Goal: Task Accomplishment & Management: Use online tool/utility

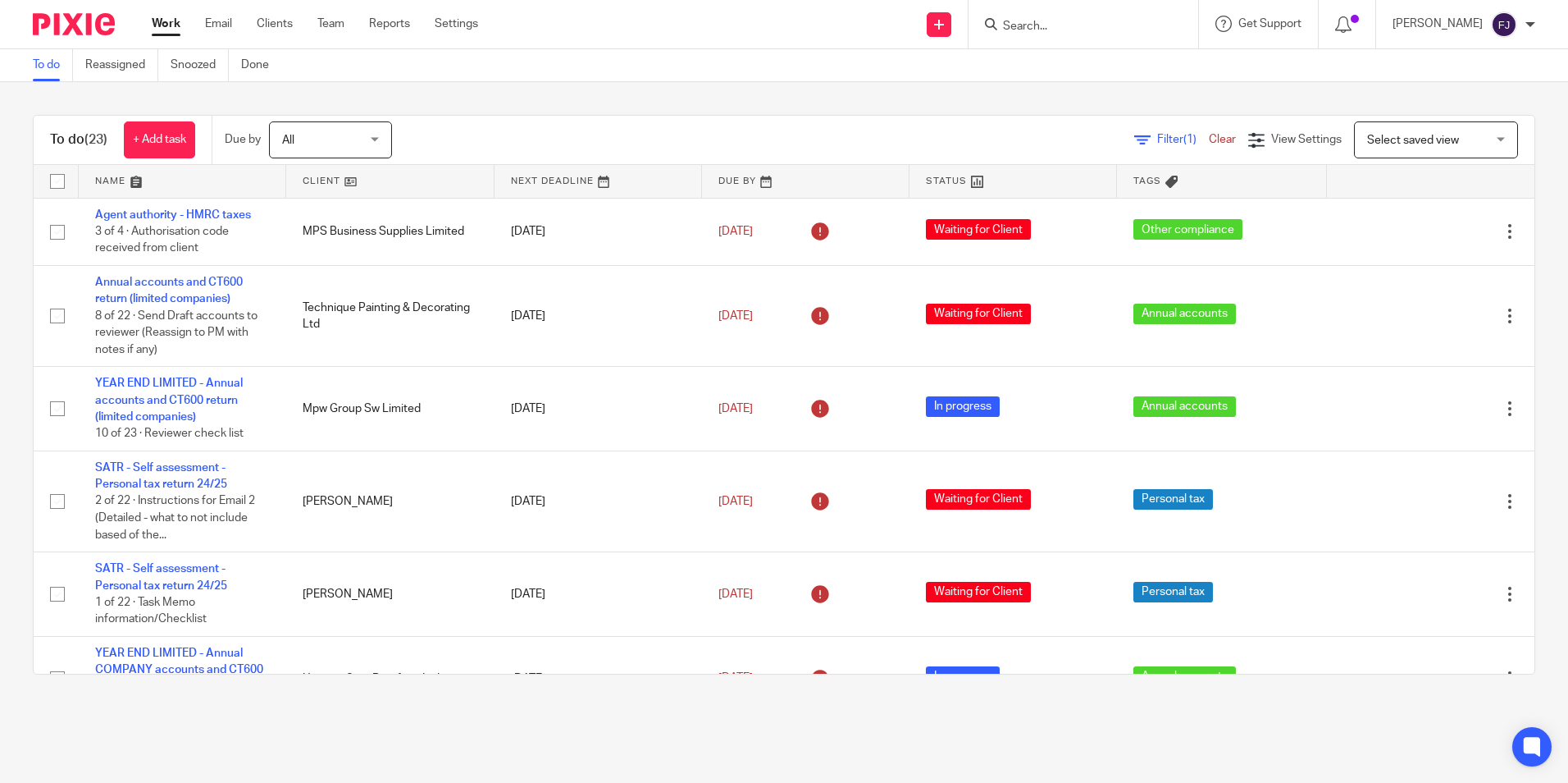
scroll to position [820, 0]
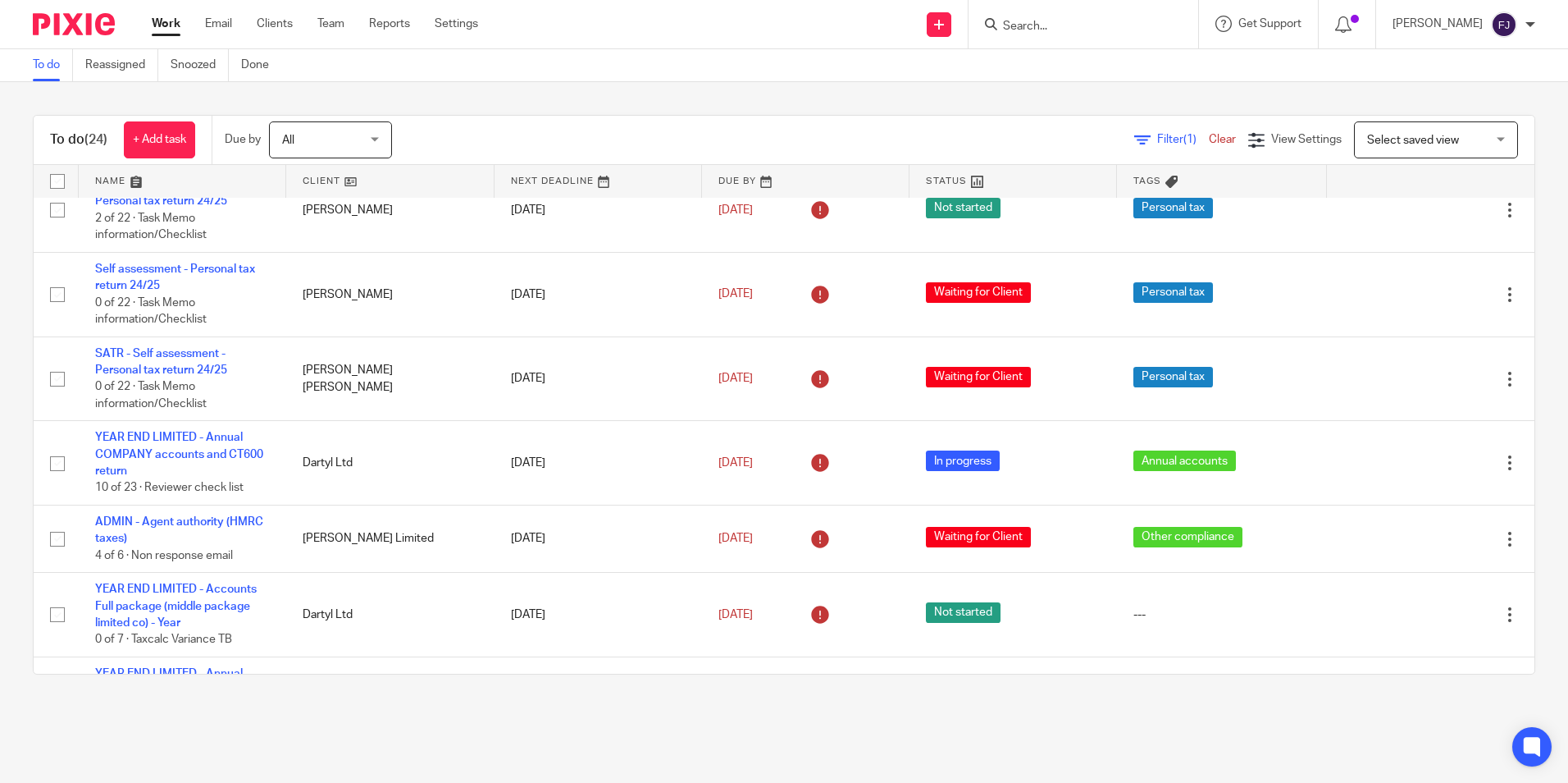
scroll to position [1470, 0]
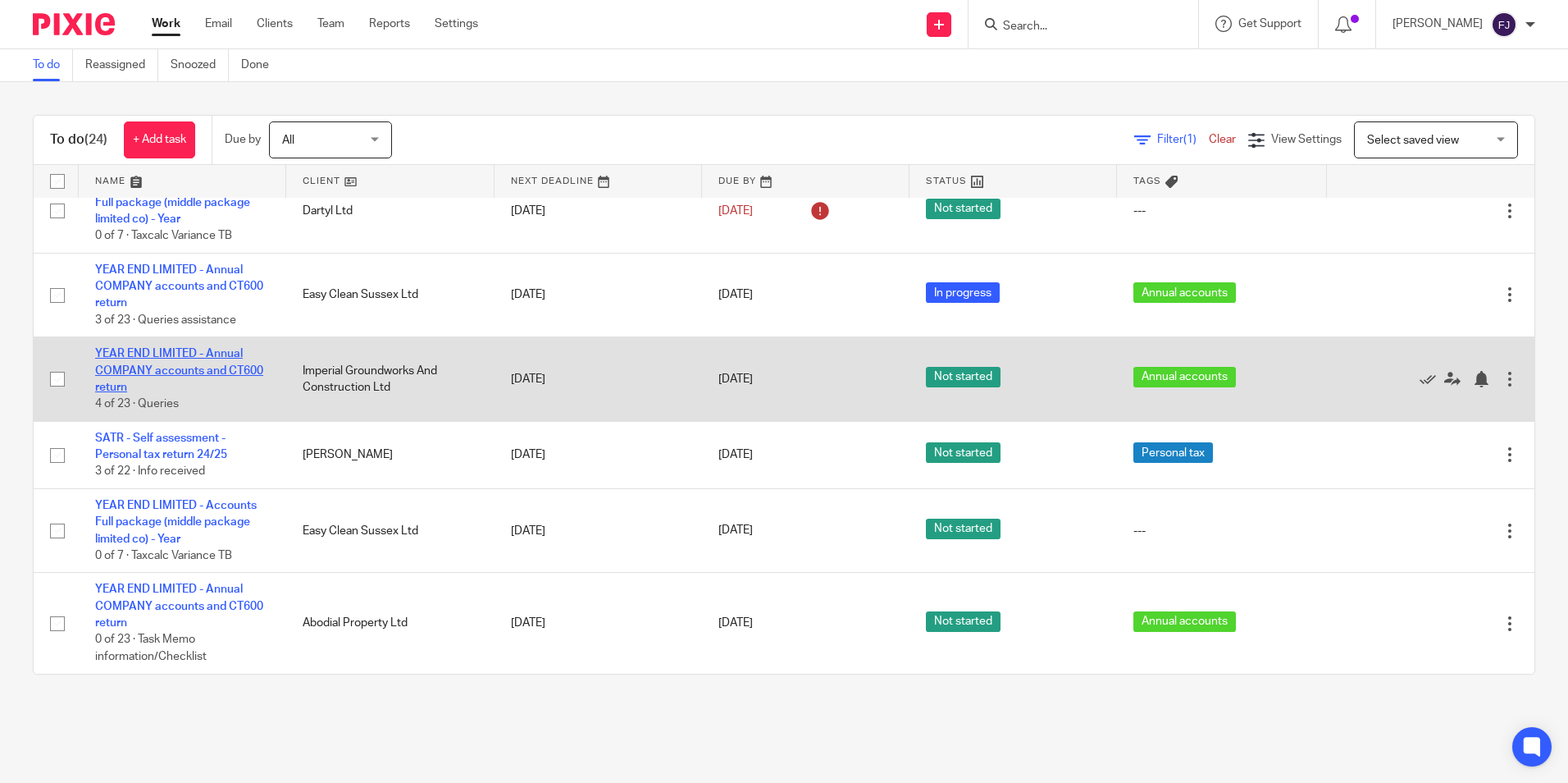
click at [225, 367] on link "YEAR END LIMITED - Annual COMPANY accounts and CT600 return" at bounding box center [179, 370] width 168 height 45
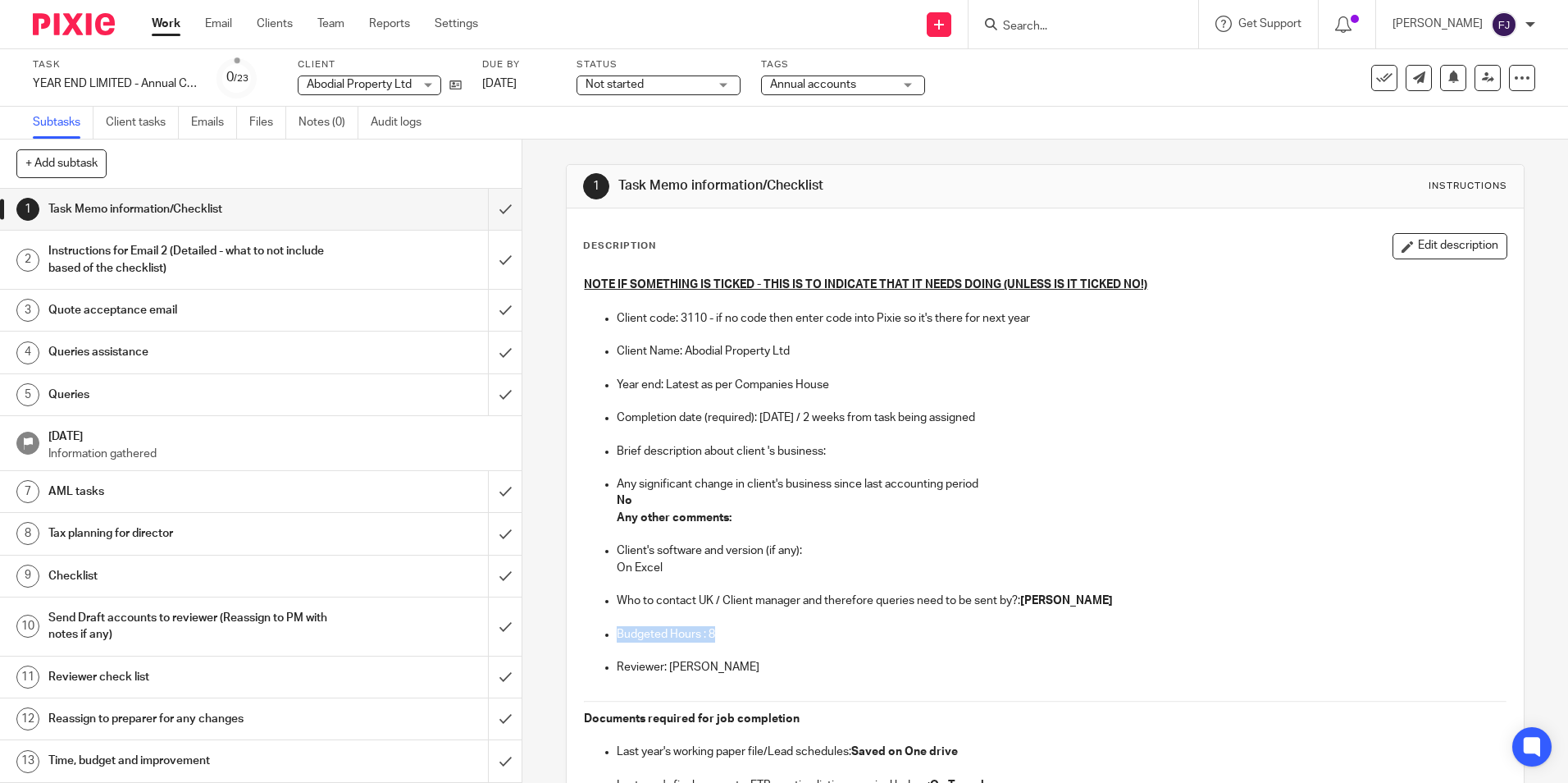
drag, startPoint x: 724, startPoint y: 631, endPoint x: 575, endPoint y: 636, distance: 149.1
click at [837, 234] on div "Description Edit description" at bounding box center [1045, 246] width 924 height 27
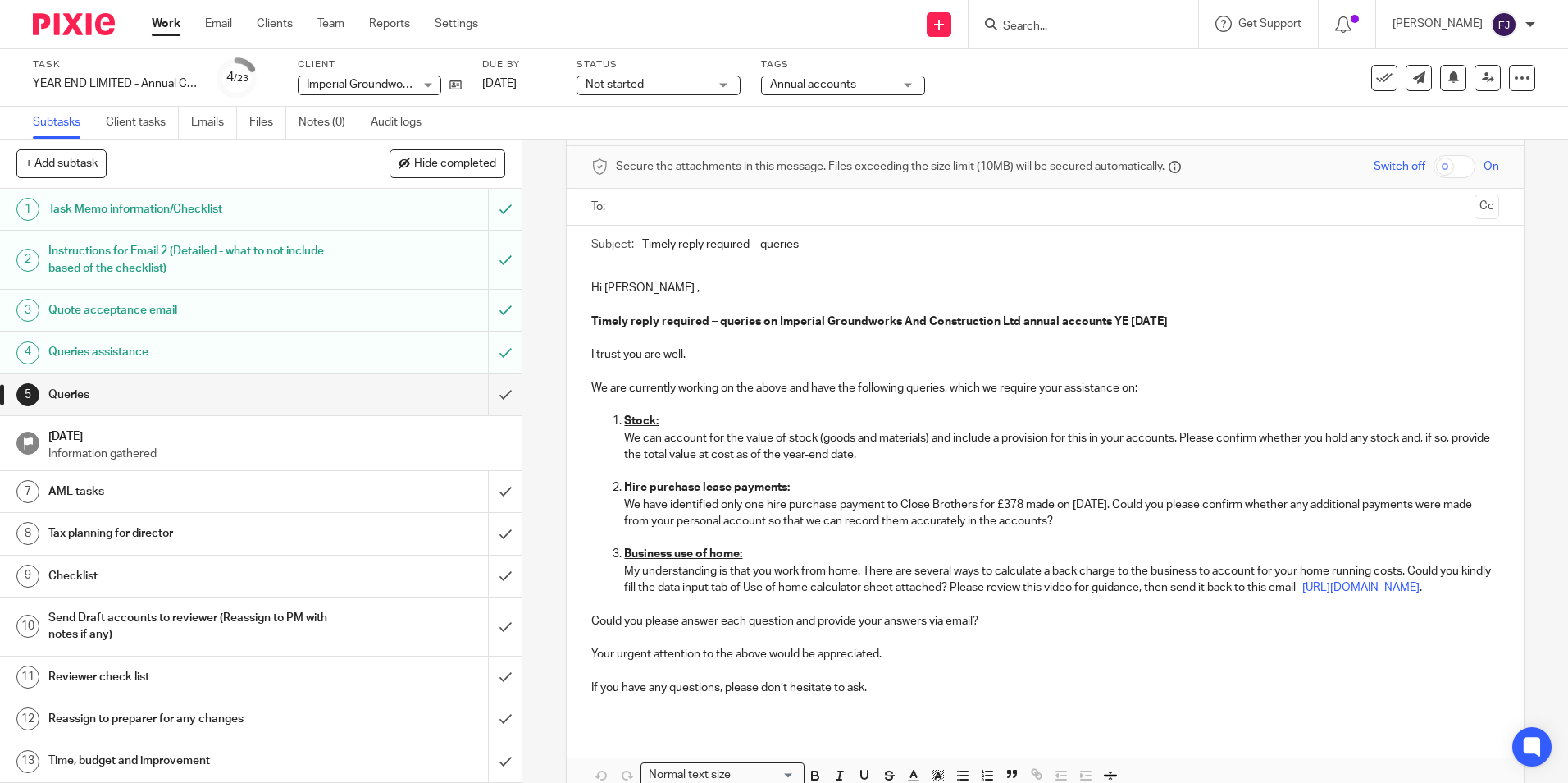
scroll to position [168, 0]
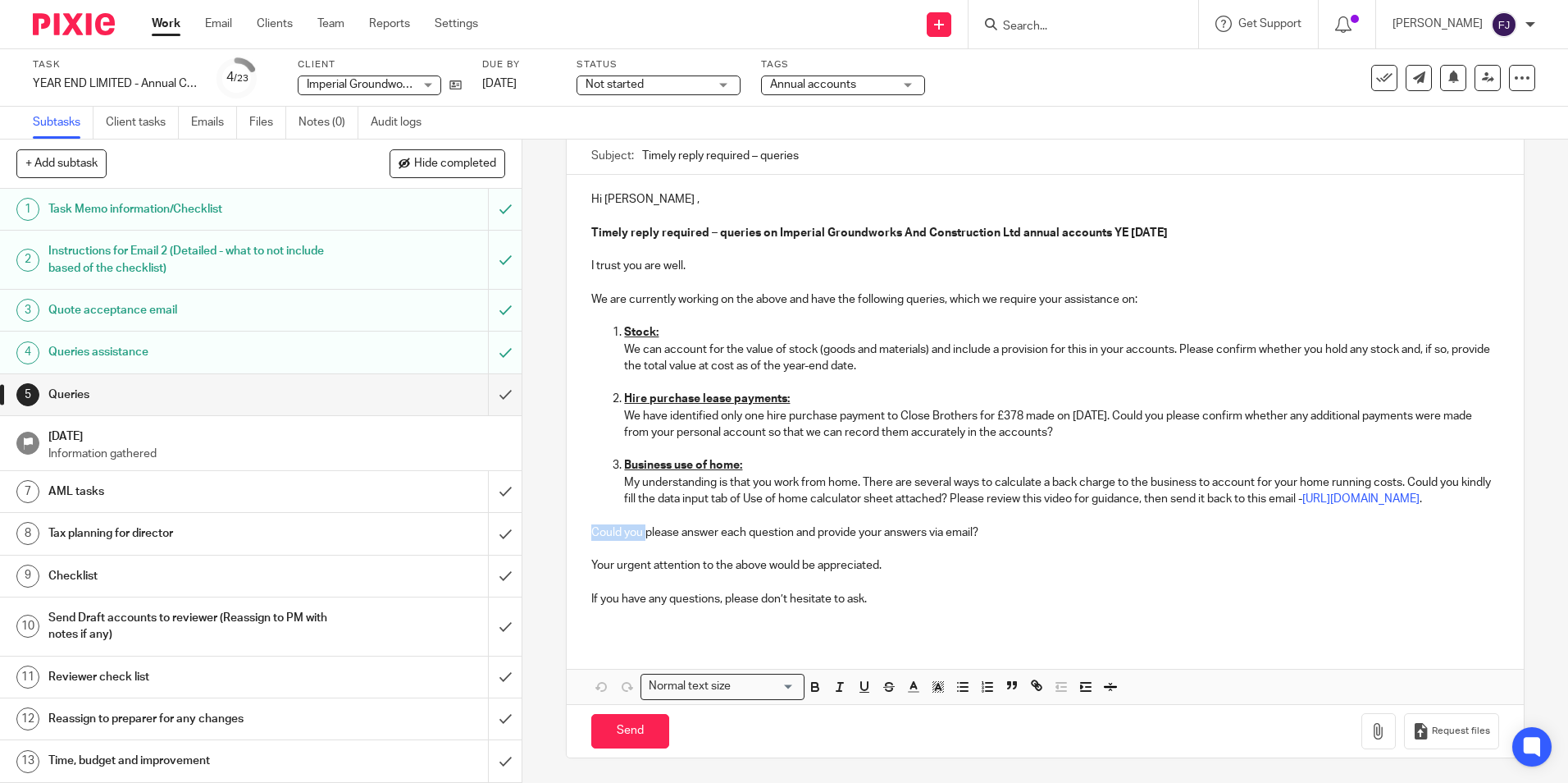
drag, startPoint x: 588, startPoint y: 530, endPoint x: 641, endPoint y: 539, distance: 53.8
click at [641, 539] on p "Could you please answer each question and provide your answers via email?" at bounding box center [1044, 532] width 906 height 16
click at [1060, 568] on p "Your urgent attention to the above would be appreciated." at bounding box center [1044, 565] width 906 height 16
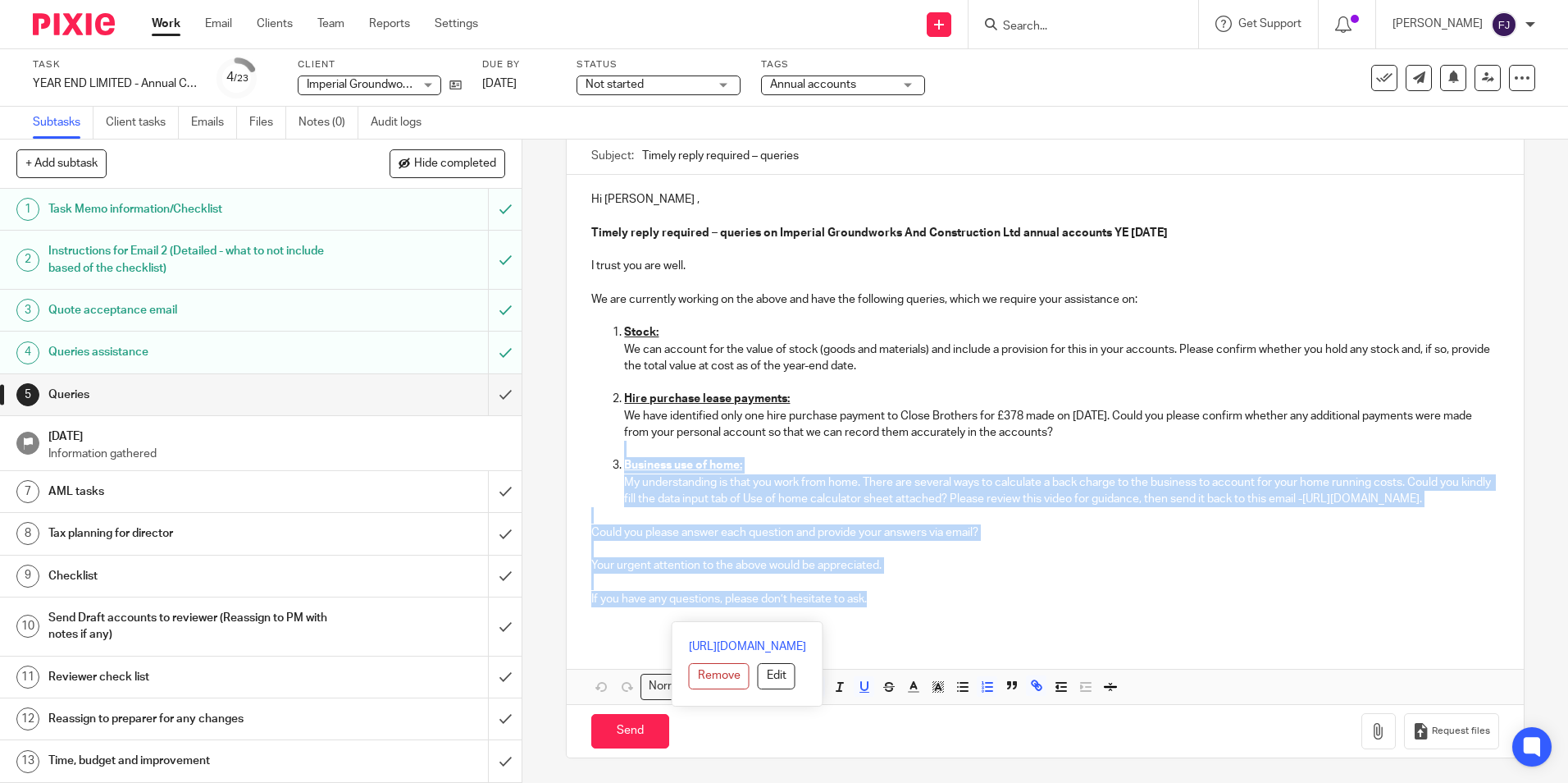
drag, startPoint x: 876, startPoint y: 596, endPoint x: 580, endPoint y: 439, distance: 335.1
click at [580, 439] on div "Hi Aaron , Timely reply required – queries on Imperial Groundworks And Construc…" at bounding box center [1044, 404] width 956 height 461
click at [615, 516] on p at bounding box center [1044, 515] width 906 height 16
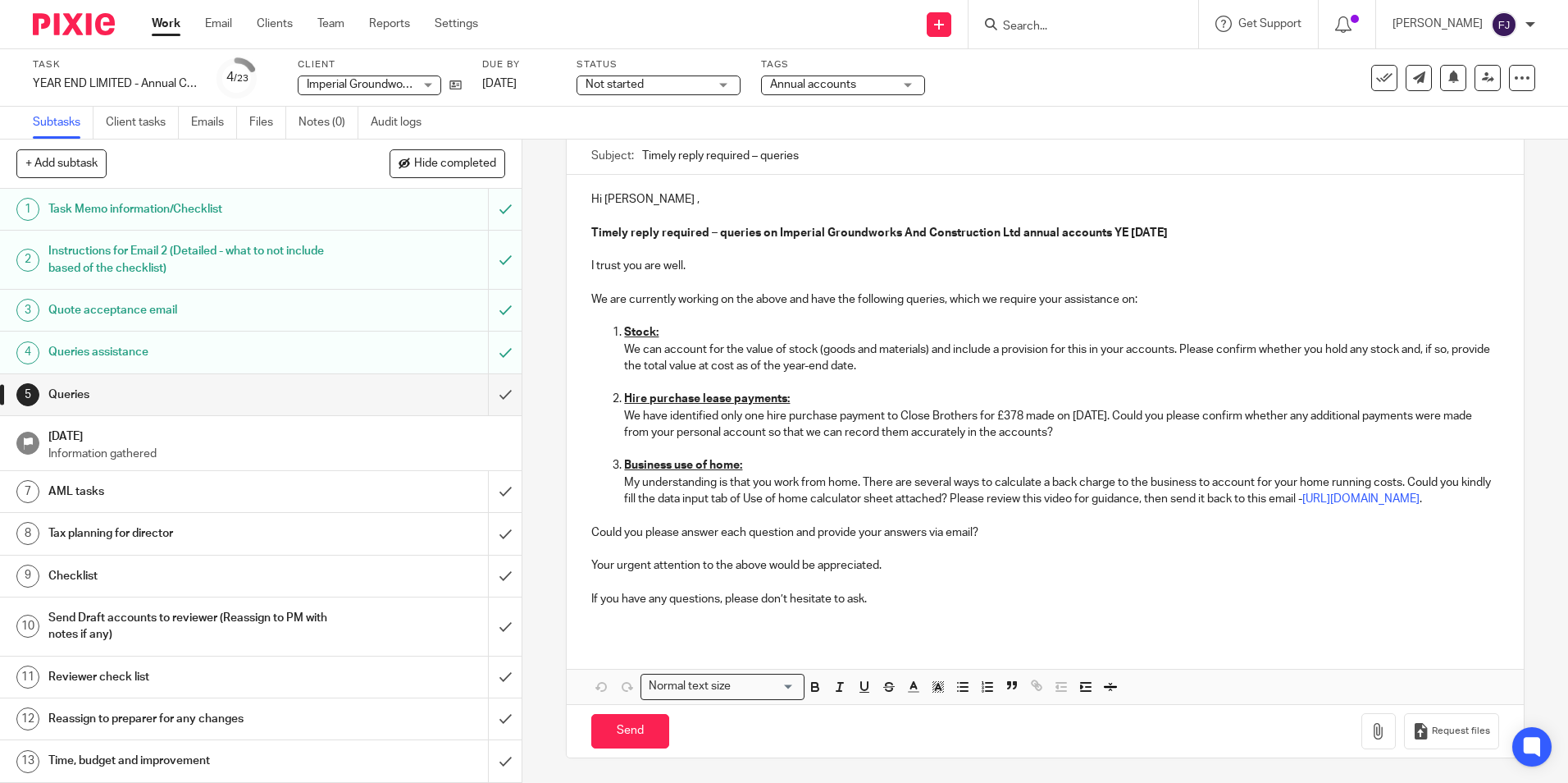
click at [607, 546] on p at bounding box center [1044, 548] width 906 height 16
click at [601, 590] on p "If you have any questions, please don’t hesitate to ask." at bounding box center [1044, 598] width 906 height 16
click at [592, 580] on p at bounding box center [1044, 581] width 906 height 16
click at [596, 616] on p at bounding box center [1044, 615] width 906 height 16
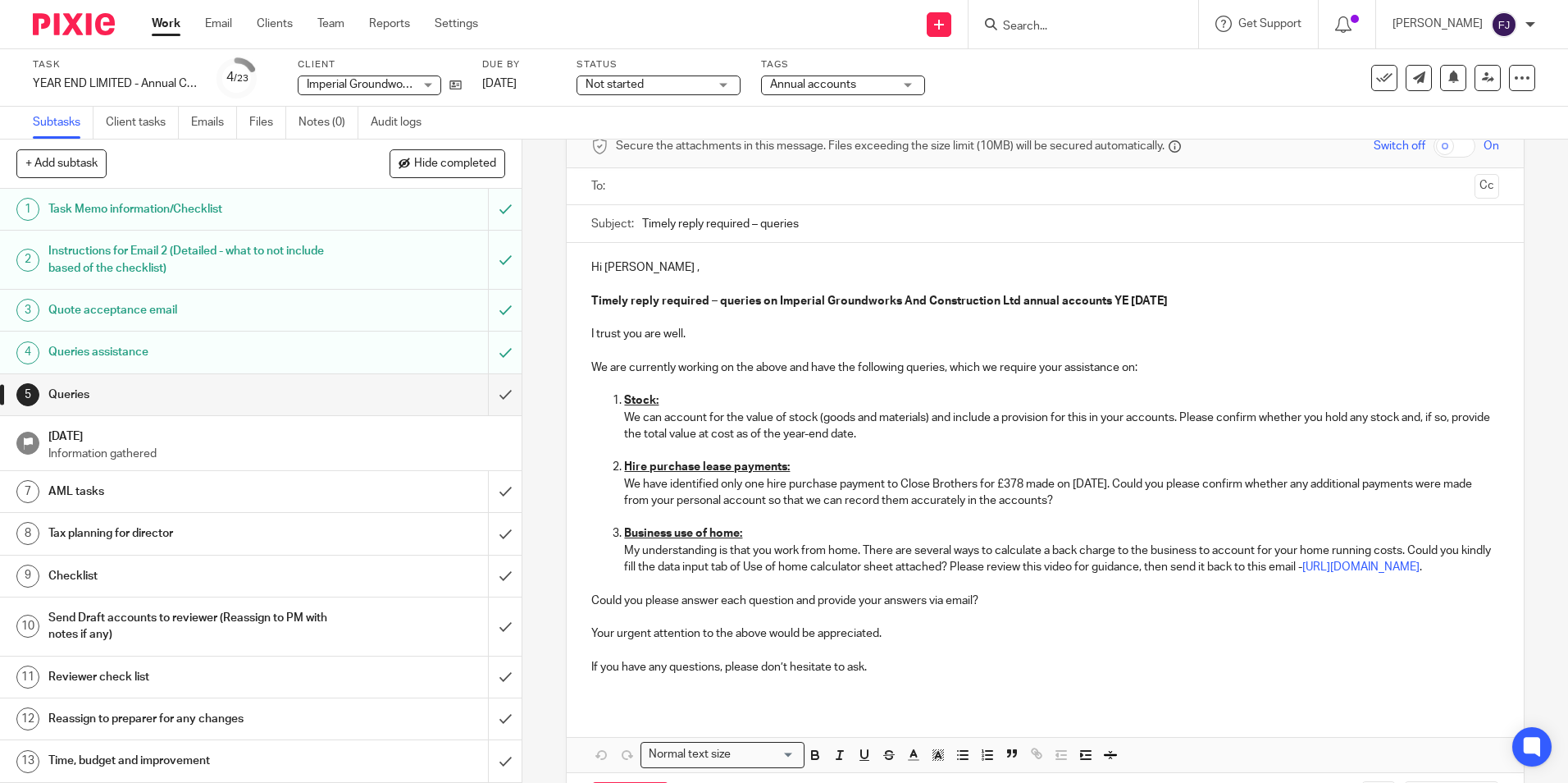
scroll to position [0, 0]
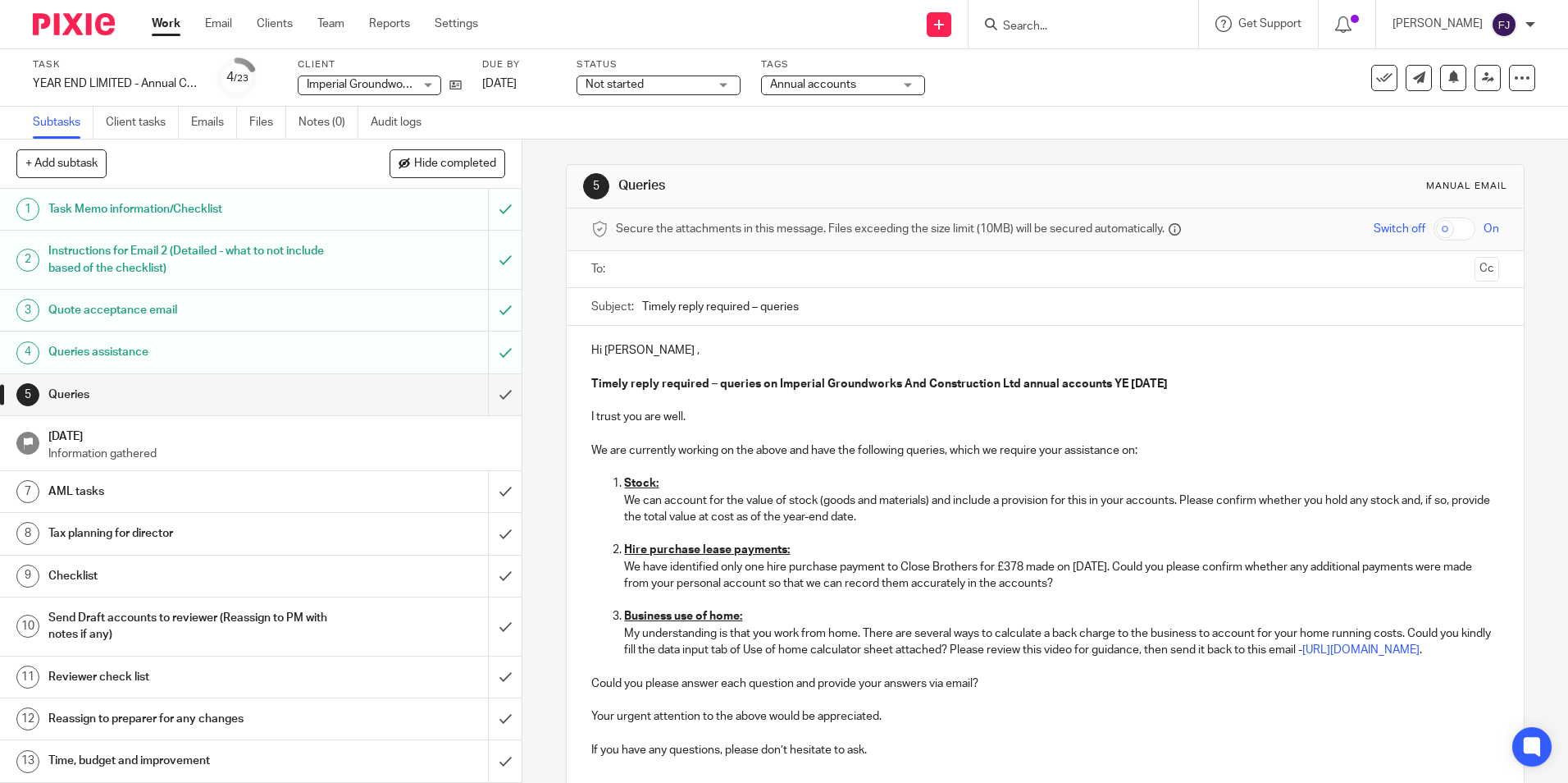
drag, startPoint x: 1188, startPoint y: 381, endPoint x: 558, endPoint y: 337, distance: 631.5
click at [558, 337] on div "5 Queries Manual email Secure the attachments in this message. Files exceeding …" at bounding box center [1045, 461] width 1046 height 643
click at [695, 354] on p "Hi Aaron ," at bounding box center [1044, 350] width 906 height 16
click at [654, 404] on p at bounding box center [1044, 400] width 906 height 16
click at [626, 429] on p at bounding box center [1044, 433] width 906 height 16
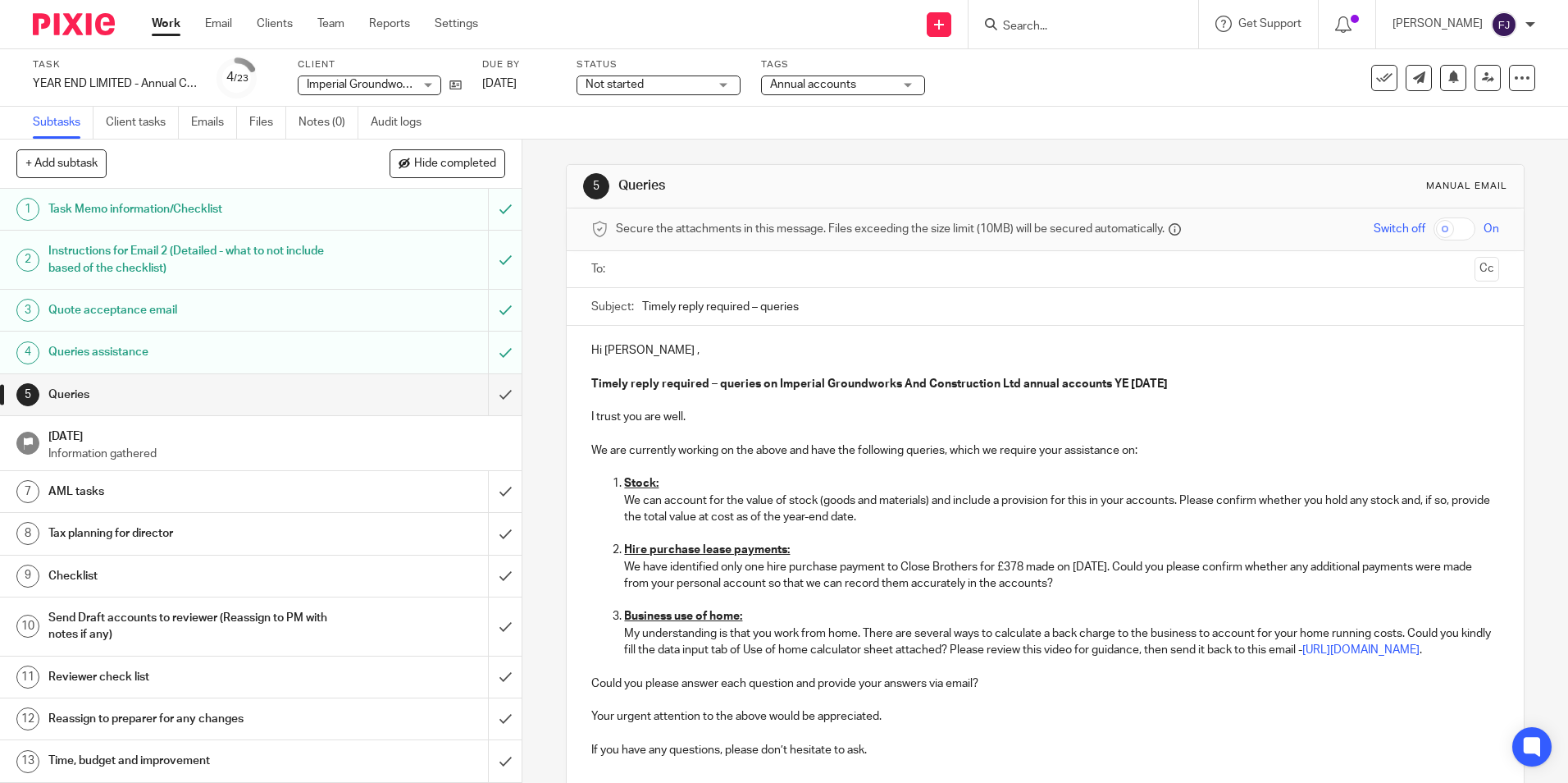
click at [631, 462] on p at bounding box center [1044, 466] width 906 height 16
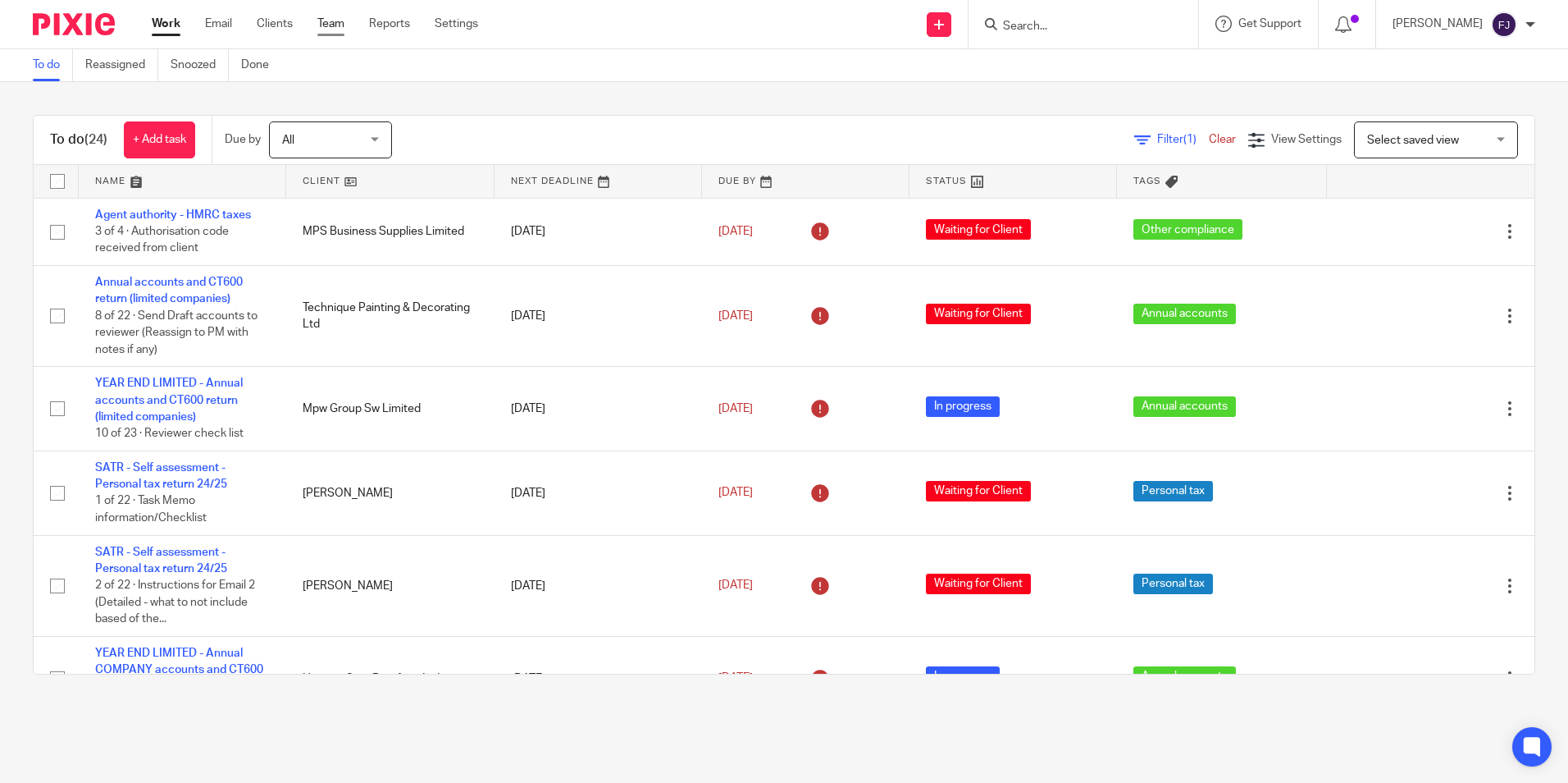
click at [335, 25] on link "Team" at bounding box center [331, 23] width 27 height 16
click at [167, 22] on link "Work" at bounding box center [166, 23] width 29 height 16
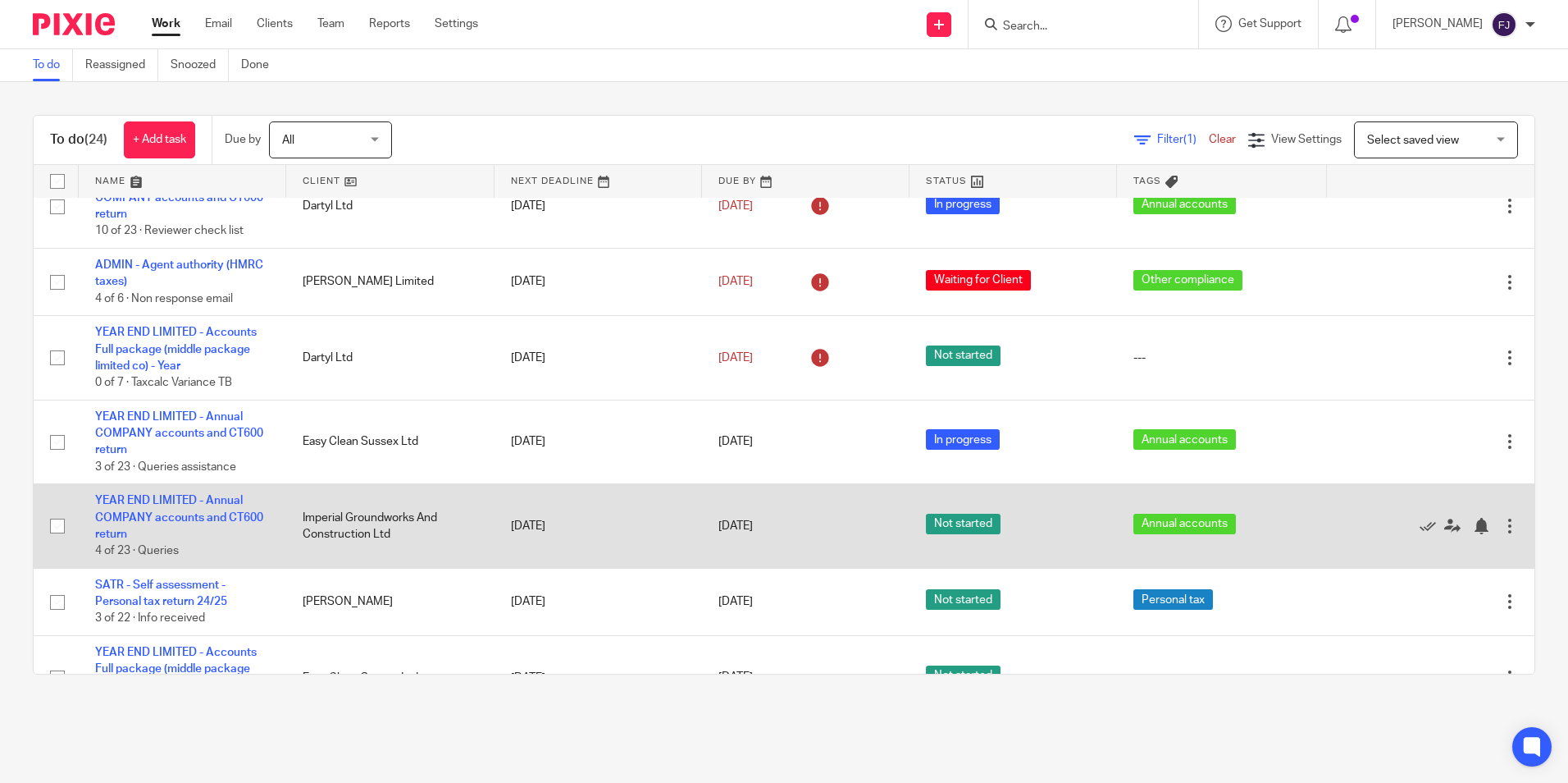
scroll to position [1470, 0]
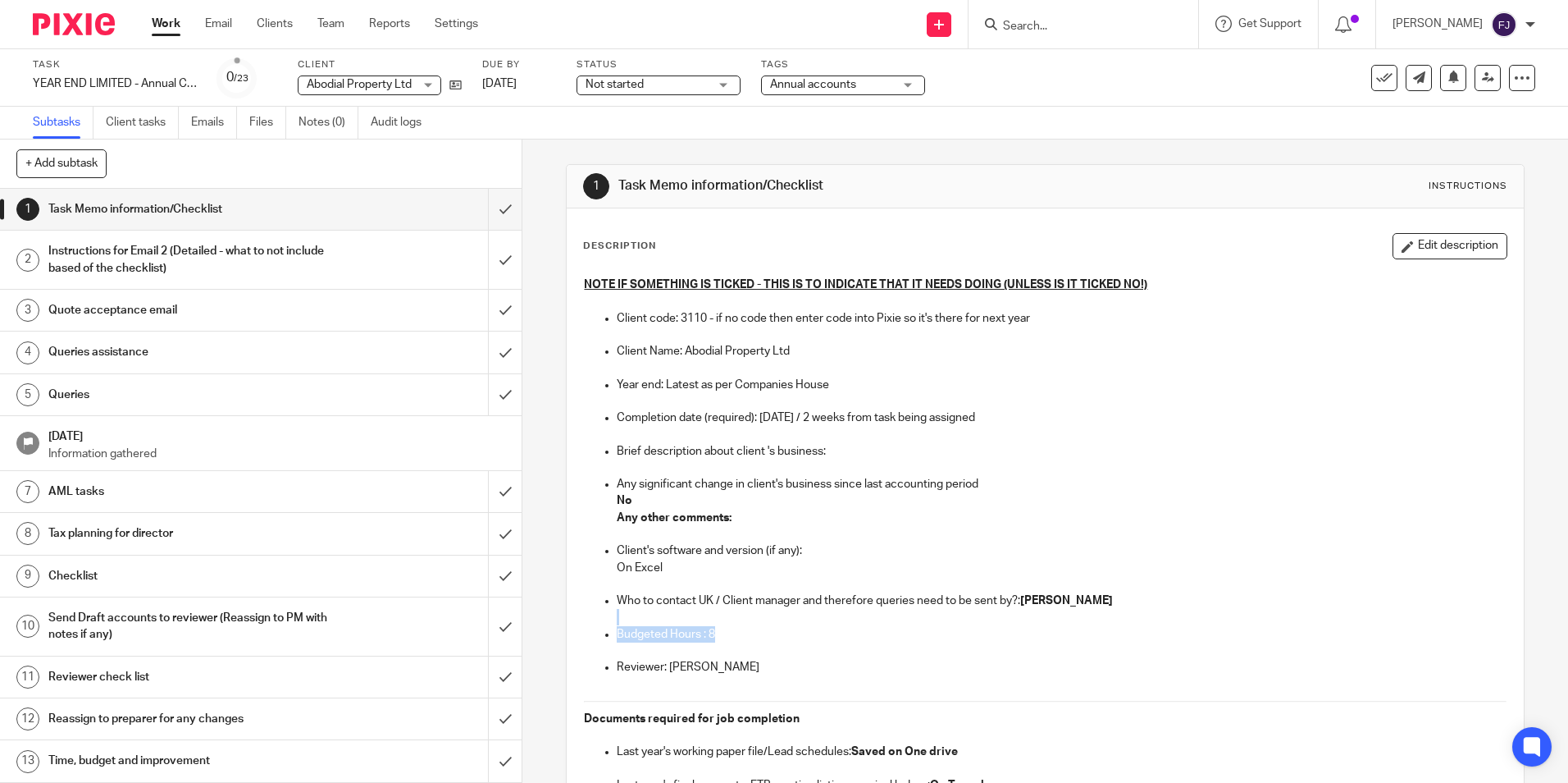
drag, startPoint x: 730, startPoint y: 640, endPoint x: 569, endPoint y: 619, distance: 162.4
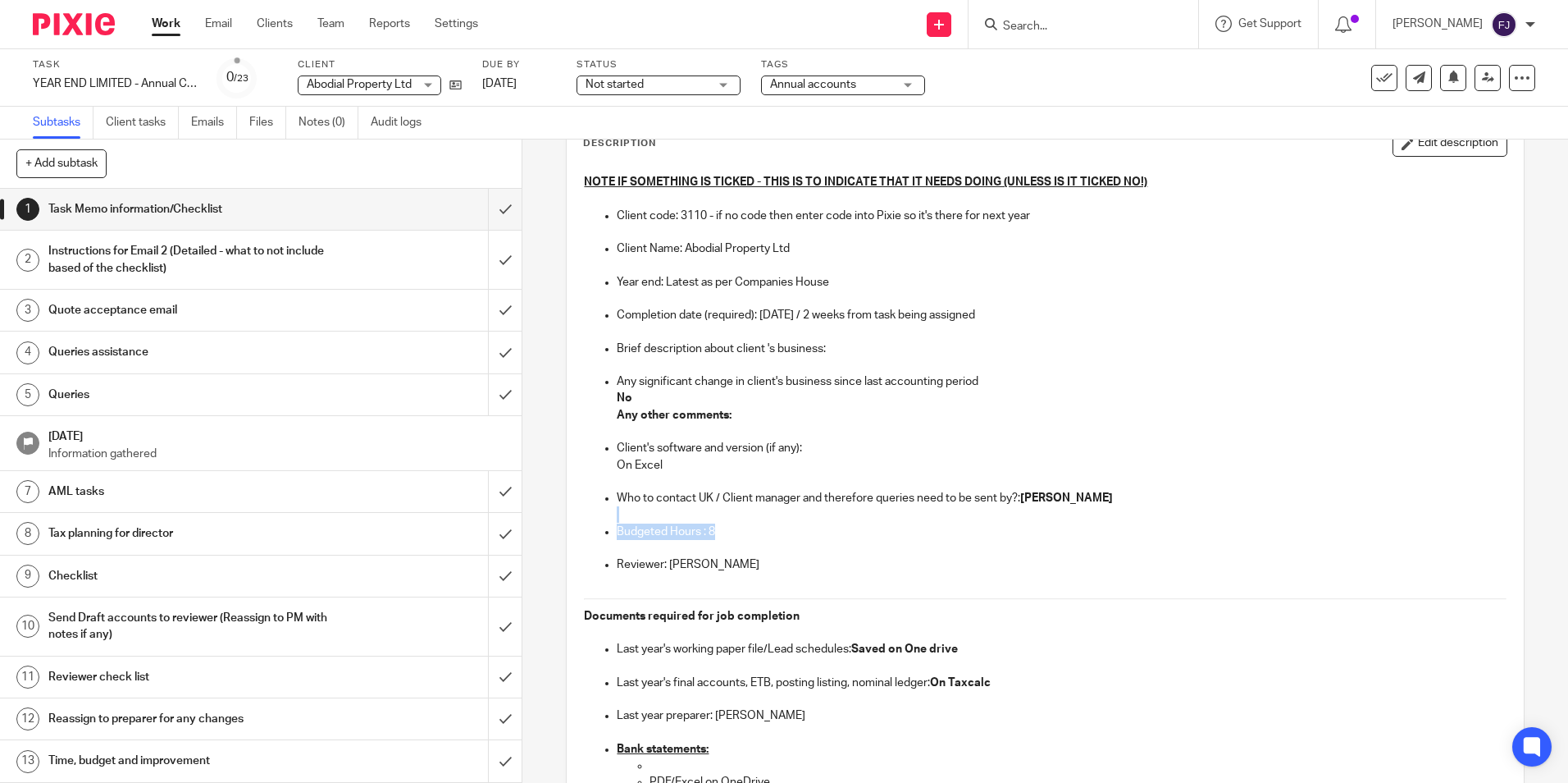
scroll to position [82, 0]
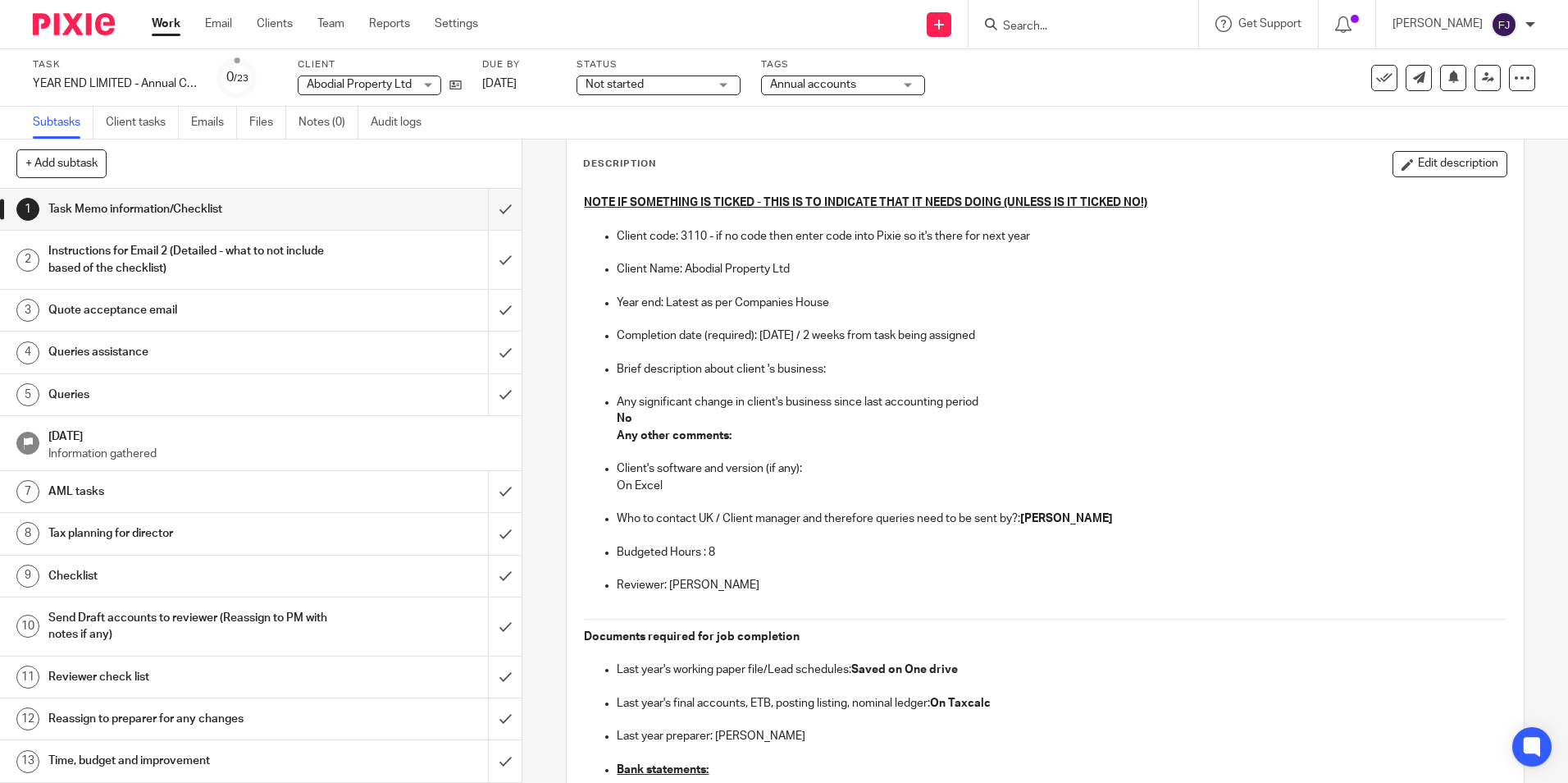
click at [836, 478] on p "On Excel" at bounding box center [1061, 485] width 888 height 16
drag, startPoint x: 674, startPoint y: 485, endPoint x: 584, endPoint y: 464, distance: 92.4
click at [584, 464] on ul "Client's software and version (if any): On Excel Who to contact UK / Client man…" at bounding box center [1044, 535] width 922 height 150
click at [923, 429] on p "Any other comments:" at bounding box center [1061, 435] width 888 height 16
